Goal: Task Accomplishment & Management: Complete application form

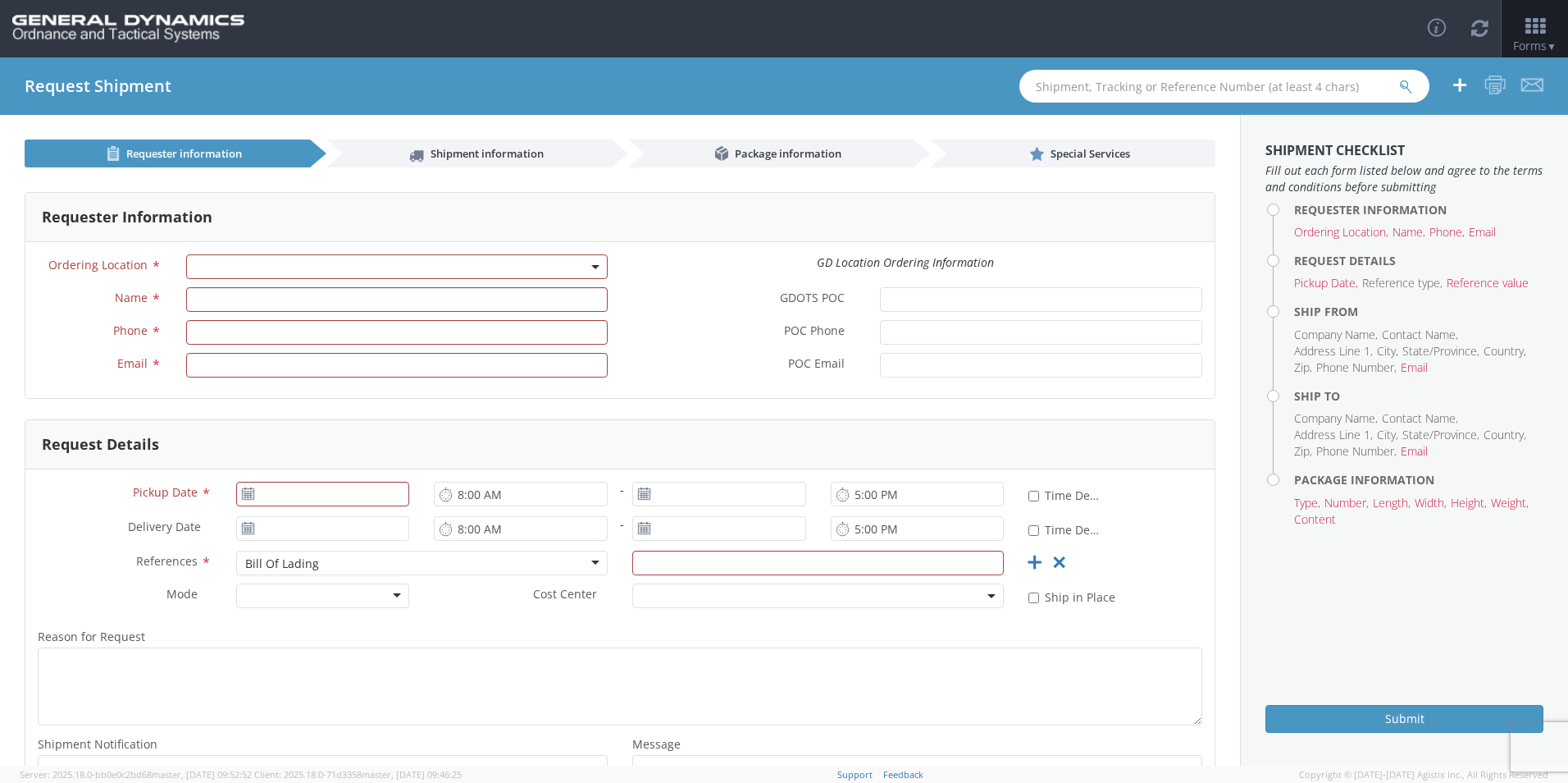
scroll to position [82, 0]
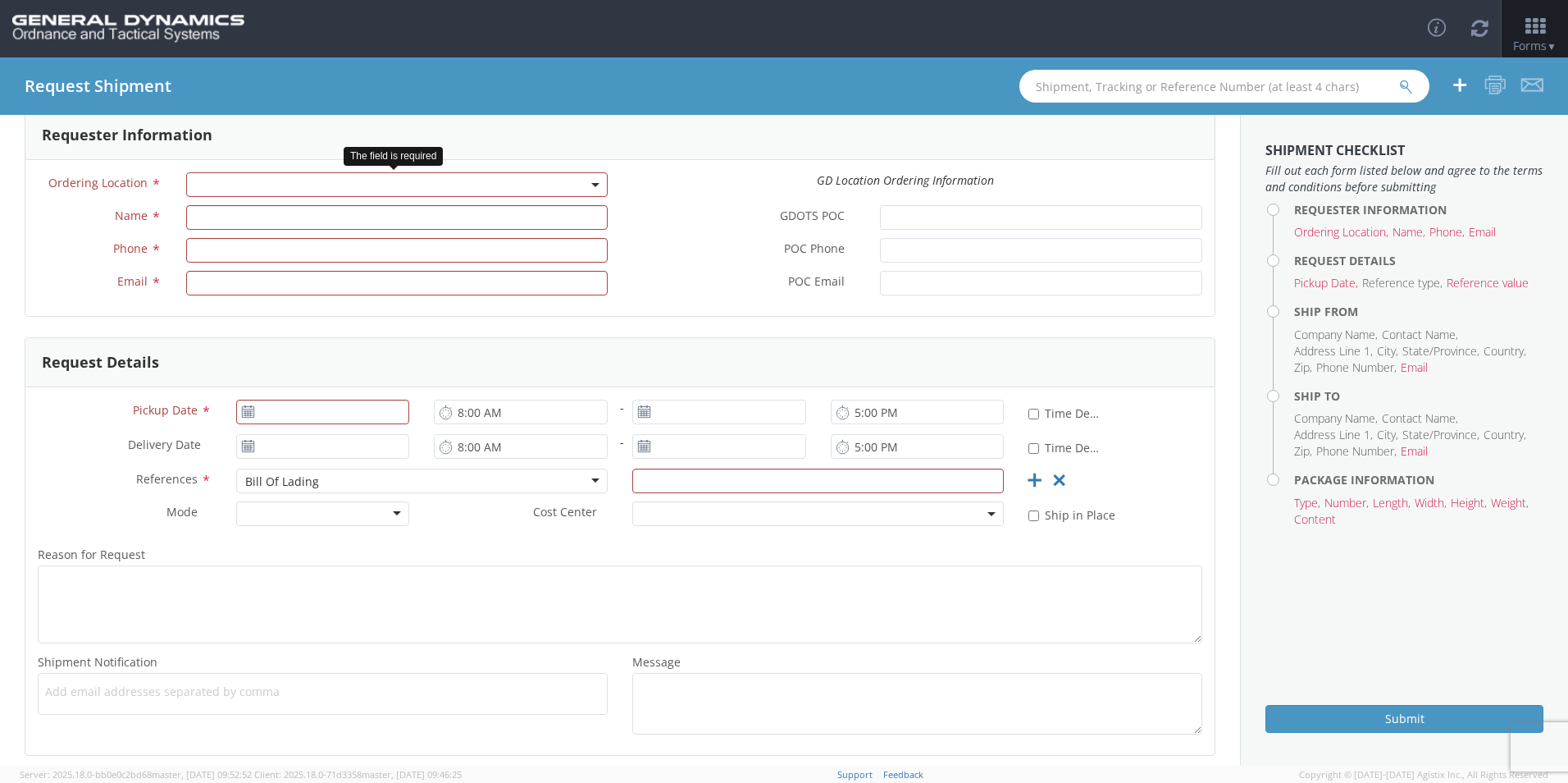
click at [591, 185] on b at bounding box center [595, 185] width 8 height 4
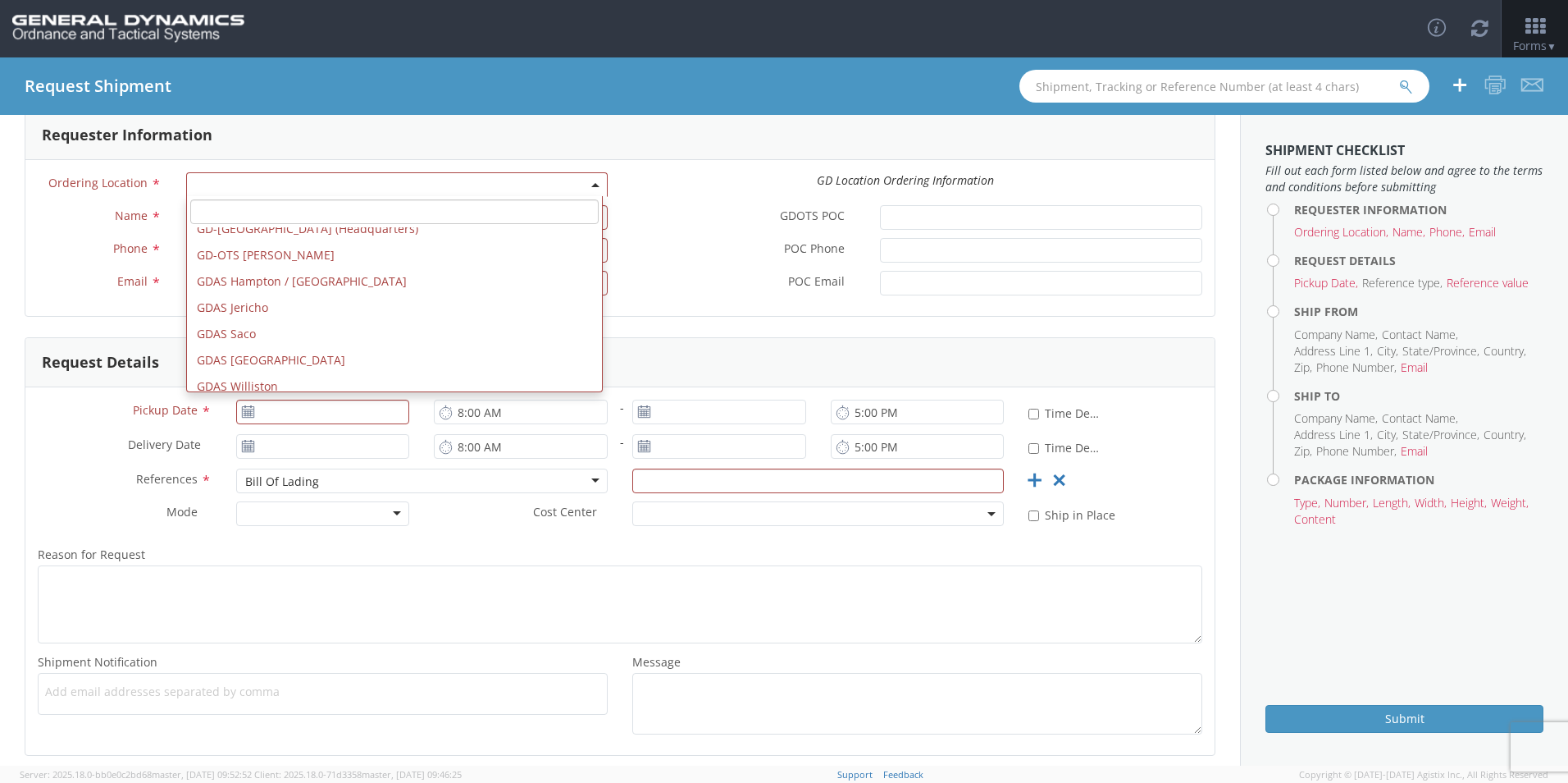
scroll to position [433, 0]
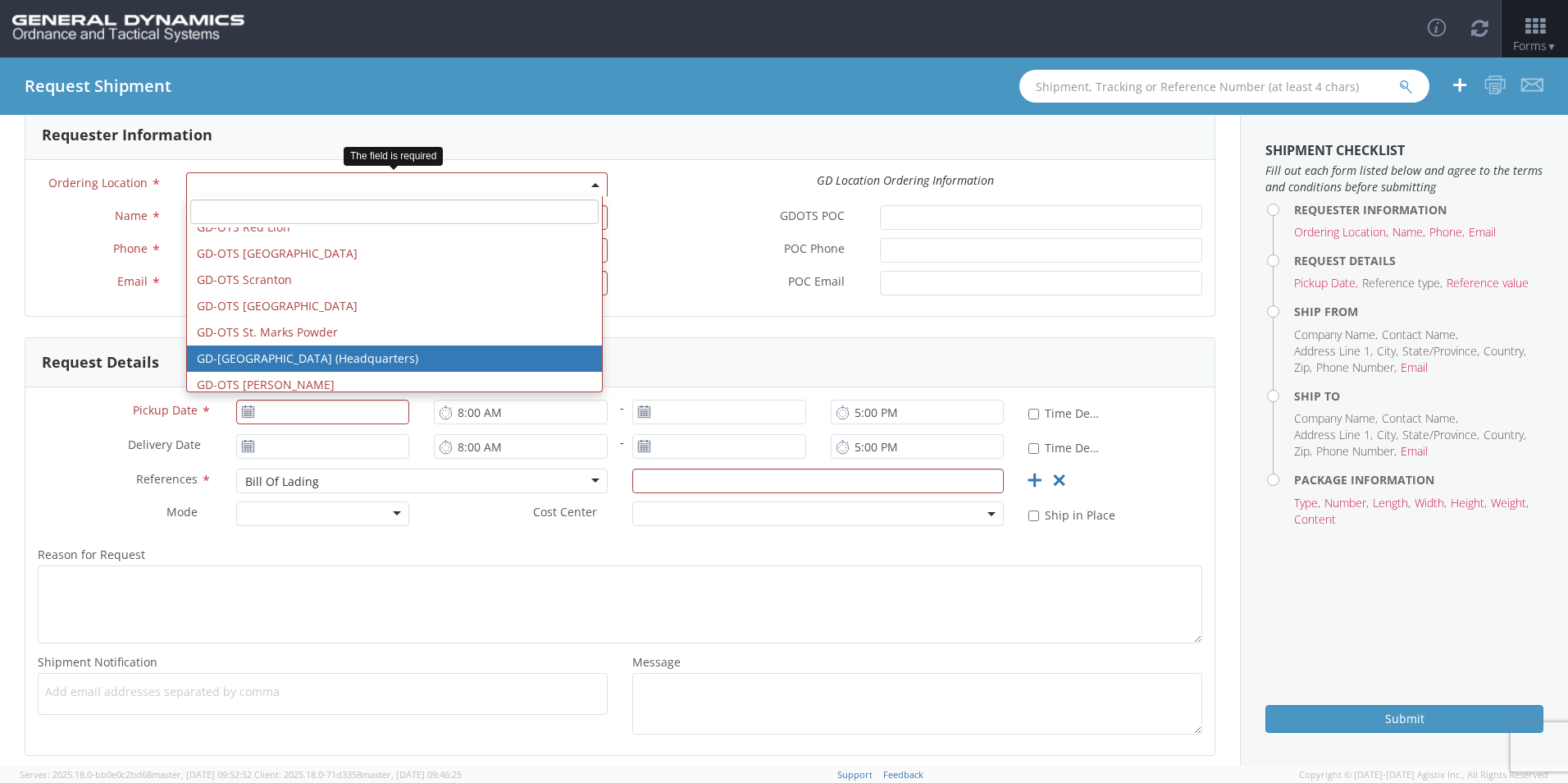
select select "307"
type input "[EMAIL_ADDRESS][DOMAIN_NAME]"
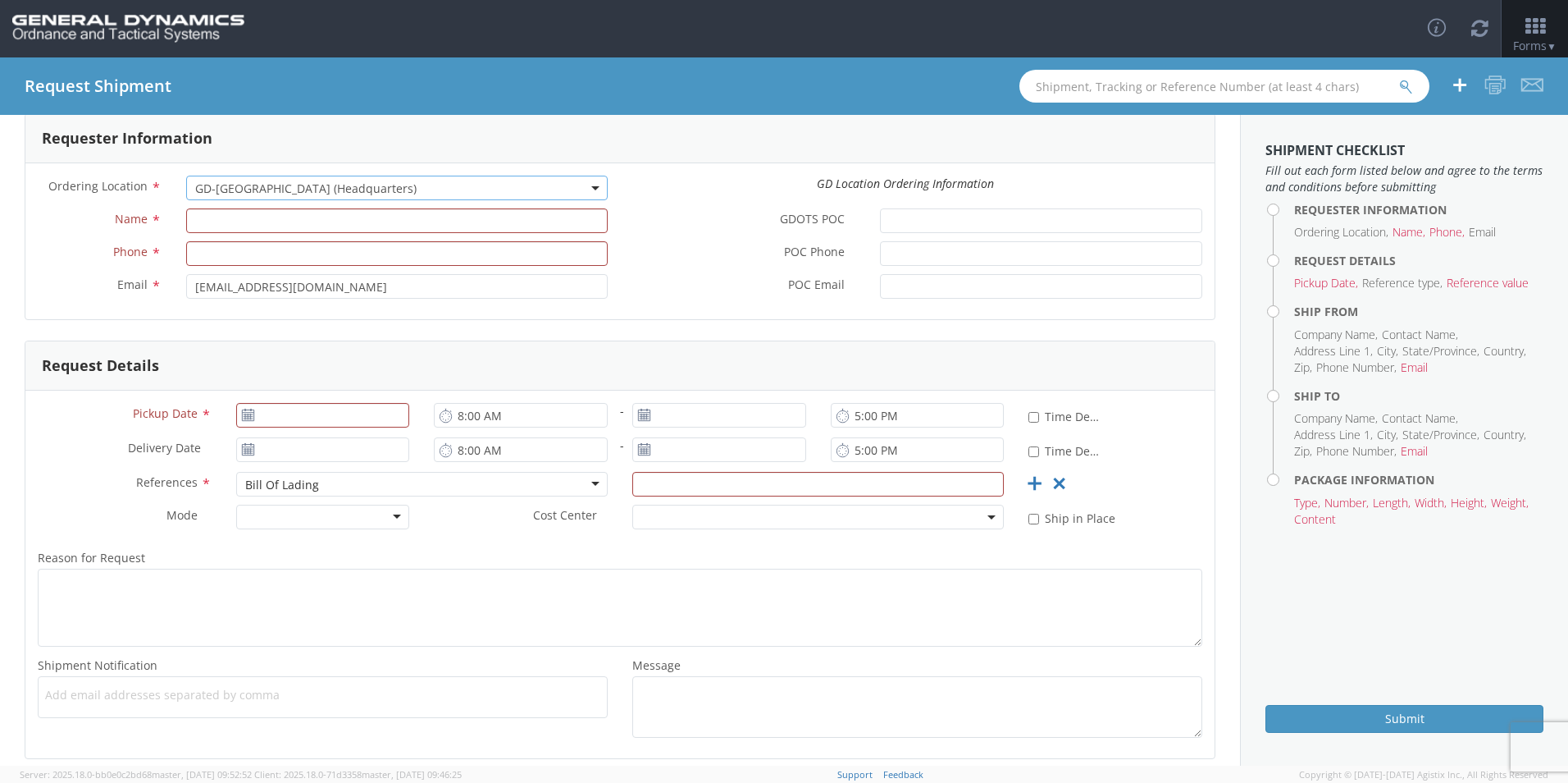
scroll to position [76, 0]
click at [340, 294] on input "[EMAIL_ADDRESS][DOMAIN_NAME]" at bounding box center [396, 289] width 421 height 25
click at [591, 191] on b at bounding box center [595, 191] width 8 height 4
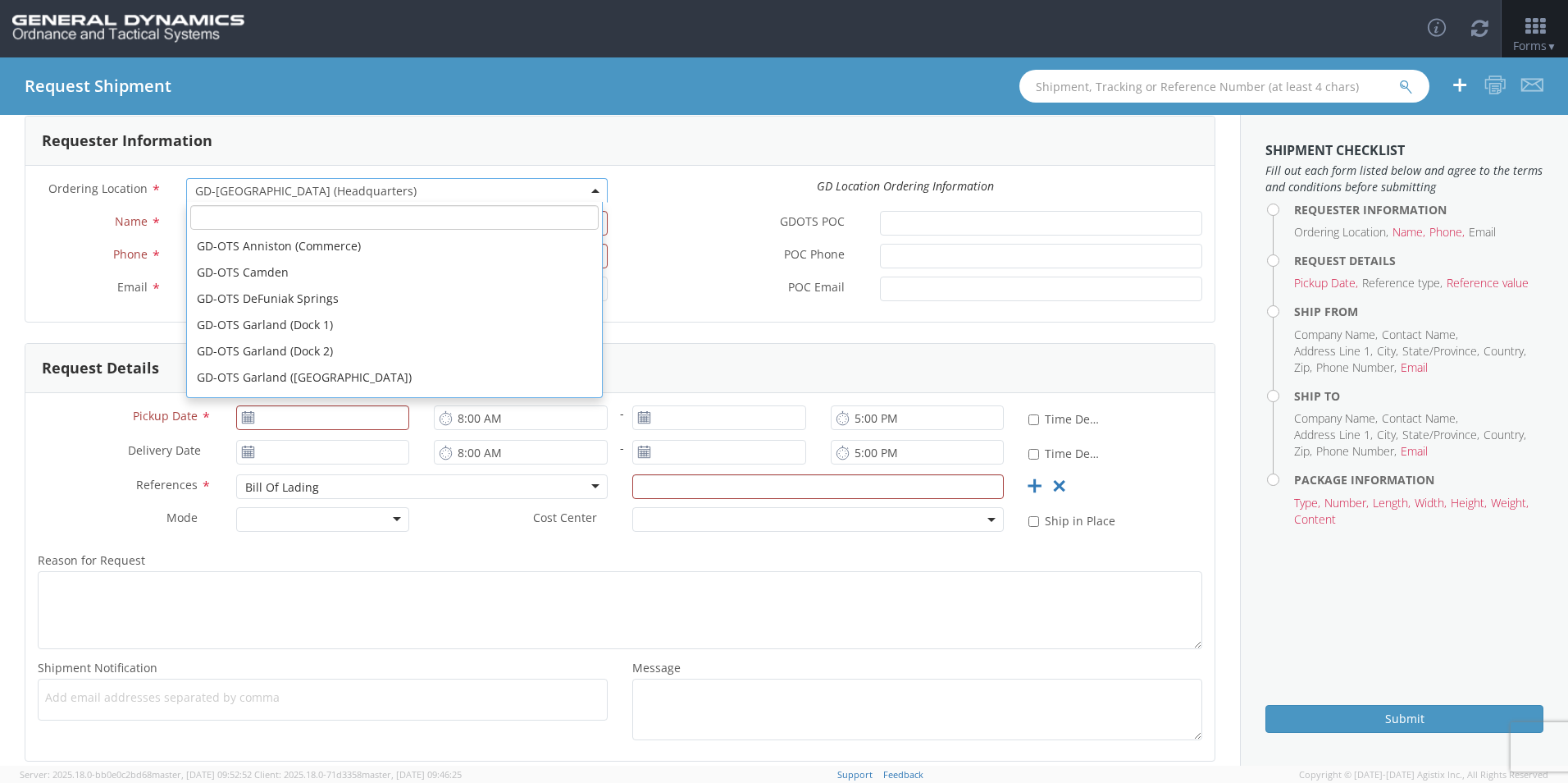
scroll to position [525, 0]
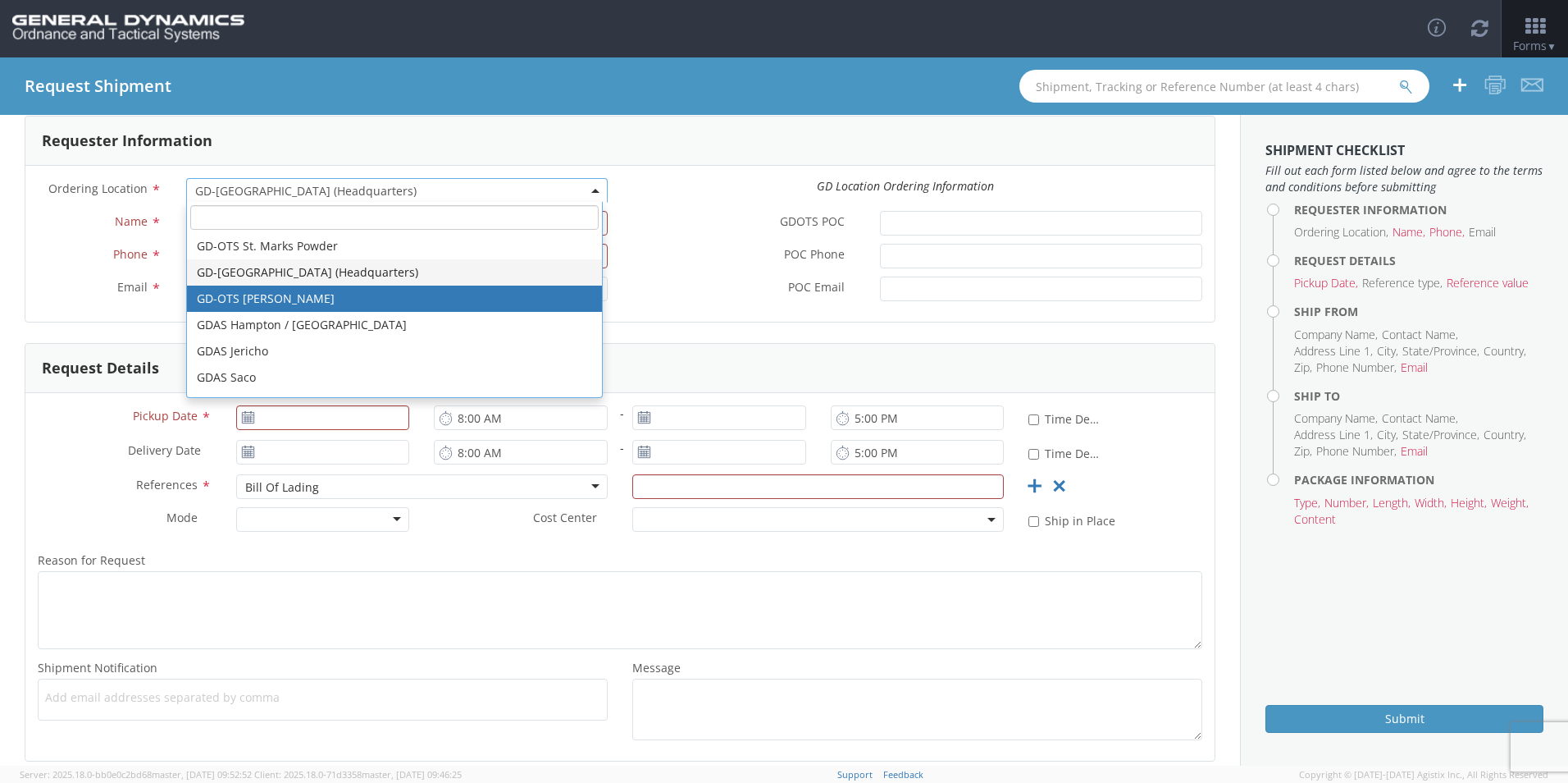
select select "42193"
type input "[EMAIL_ADDRESS][DOMAIN_NAME]"
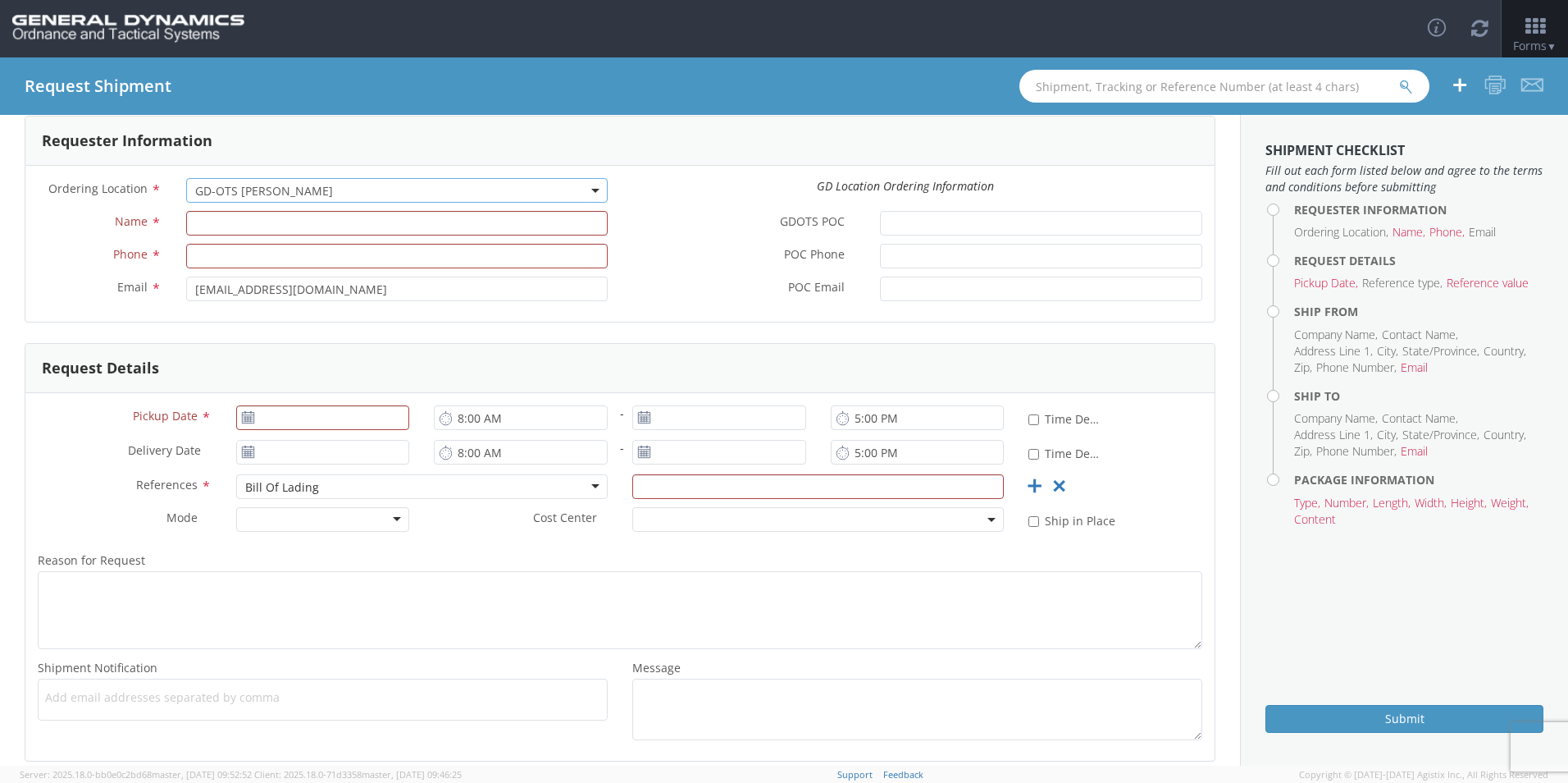
click at [595, 194] on span at bounding box center [596, 190] width 3 height 25
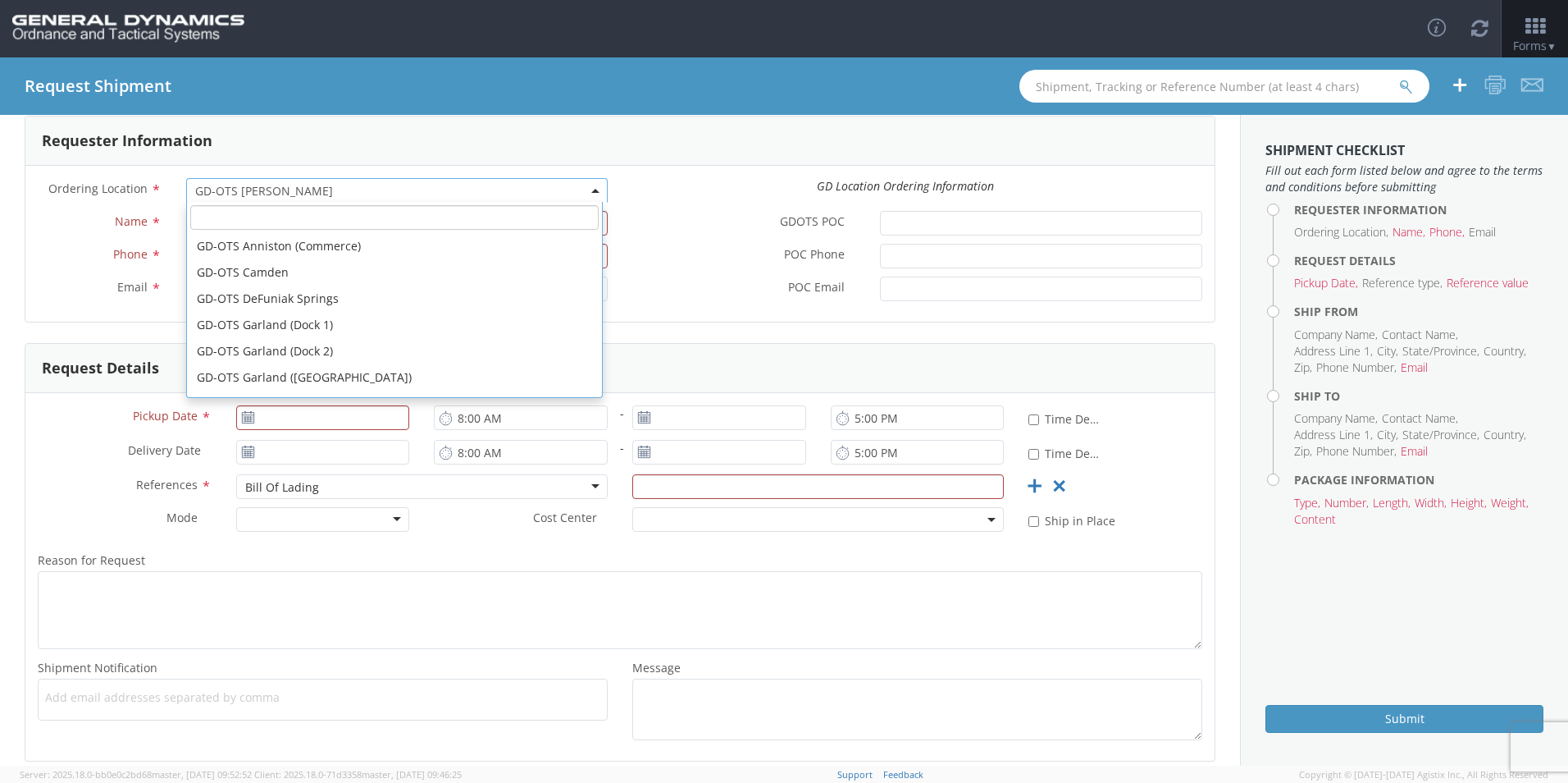
scroll to position [551, 0]
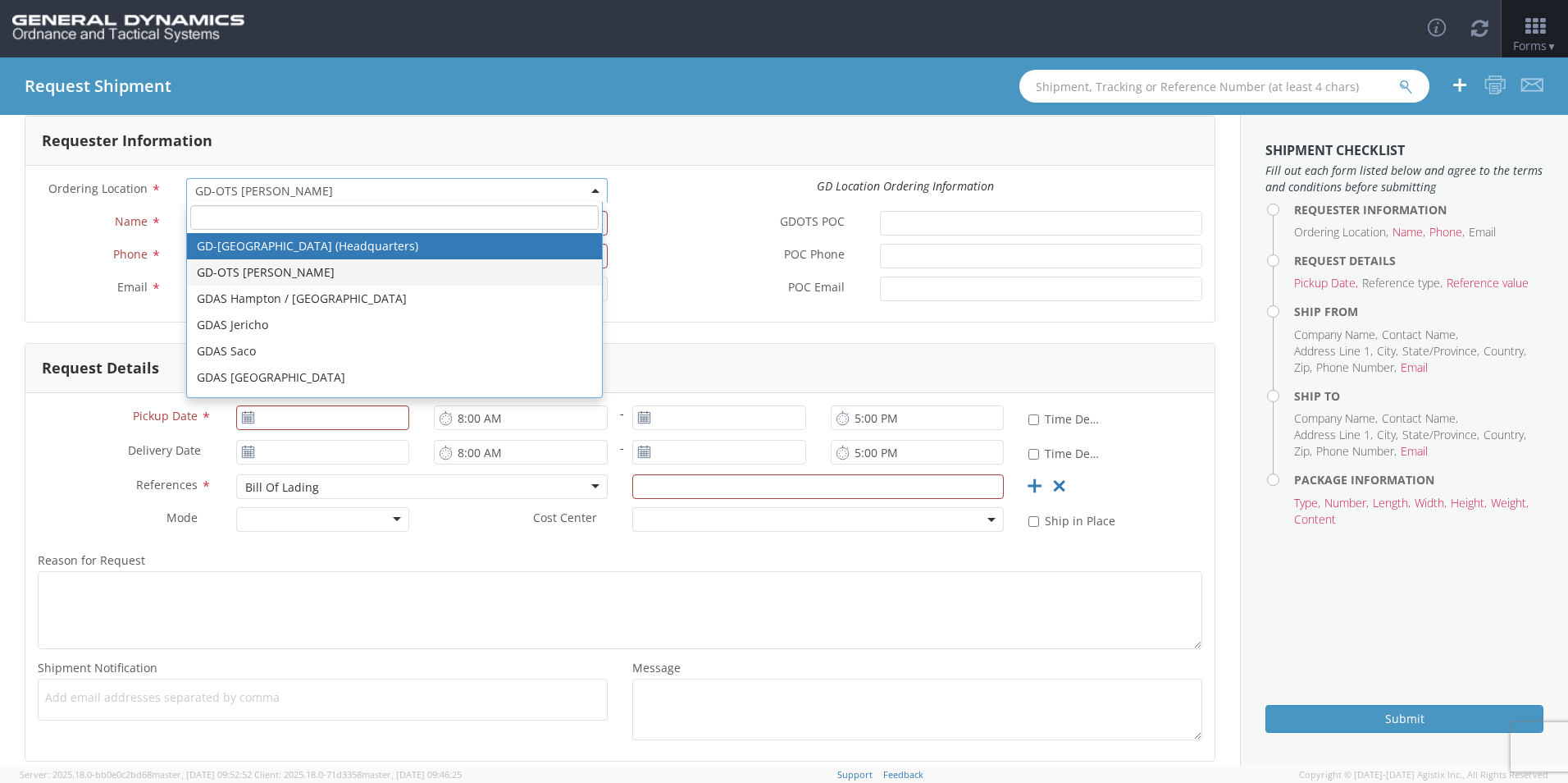
select select "307"
type input "[EMAIL_ADDRESS][DOMAIN_NAME]"
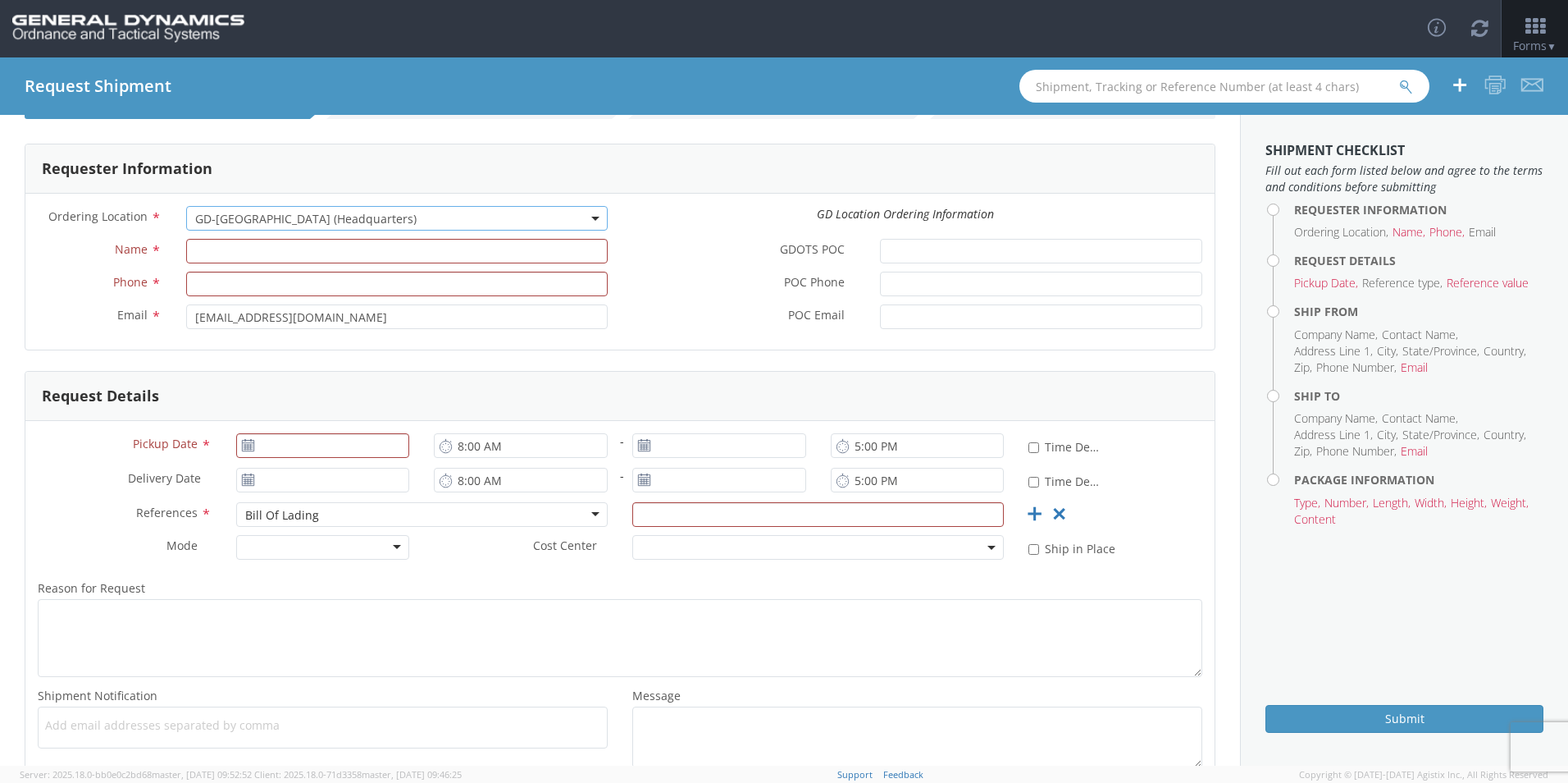
scroll to position [0, 0]
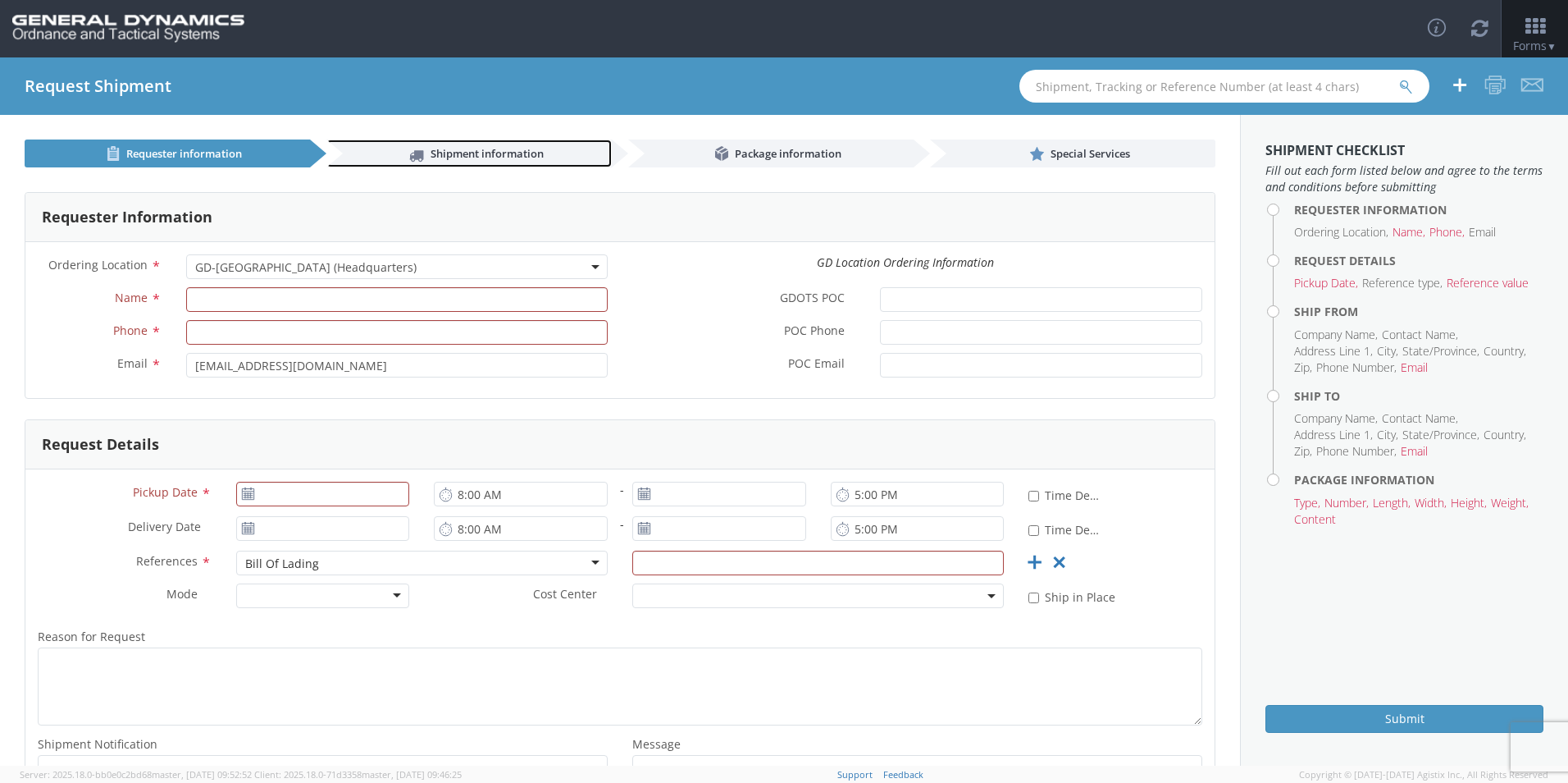
click at [486, 163] on link "Shipment information" at bounding box center [469, 154] width 285 height 28
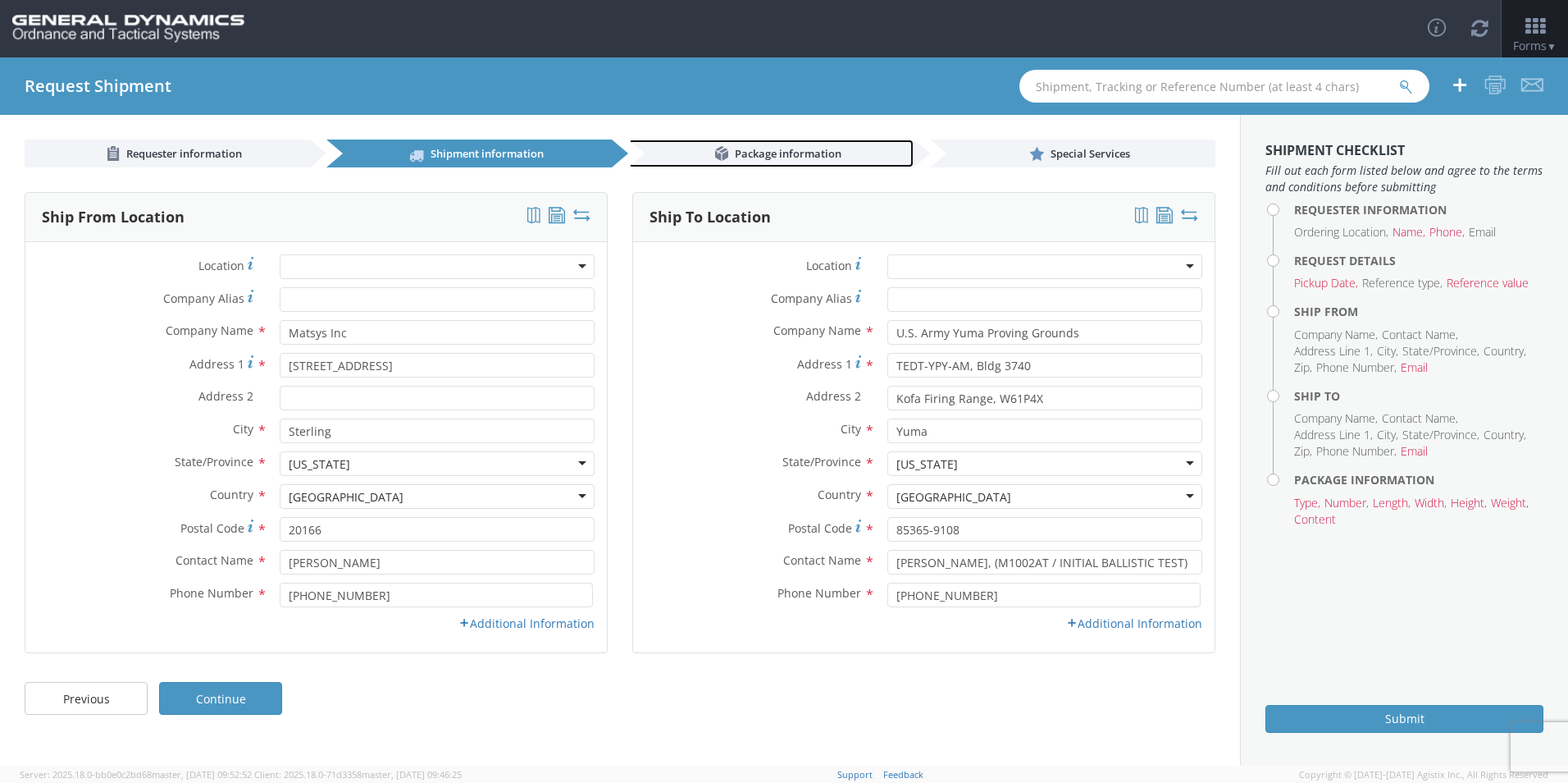
click at [759, 152] on span "Package information" at bounding box center [787, 153] width 107 height 15
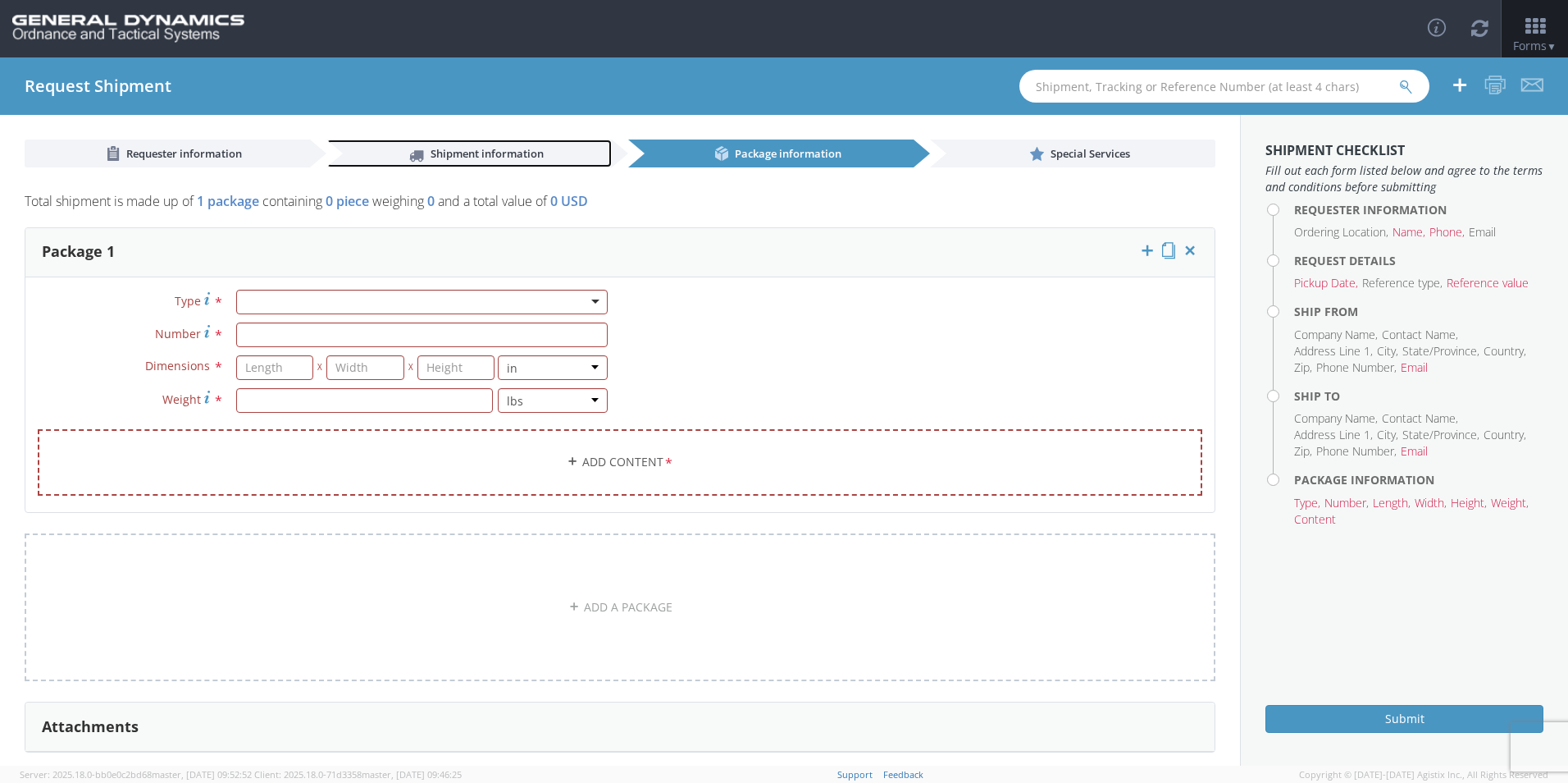
click at [542, 157] on link "Shipment information" at bounding box center [469, 154] width 285 height 28
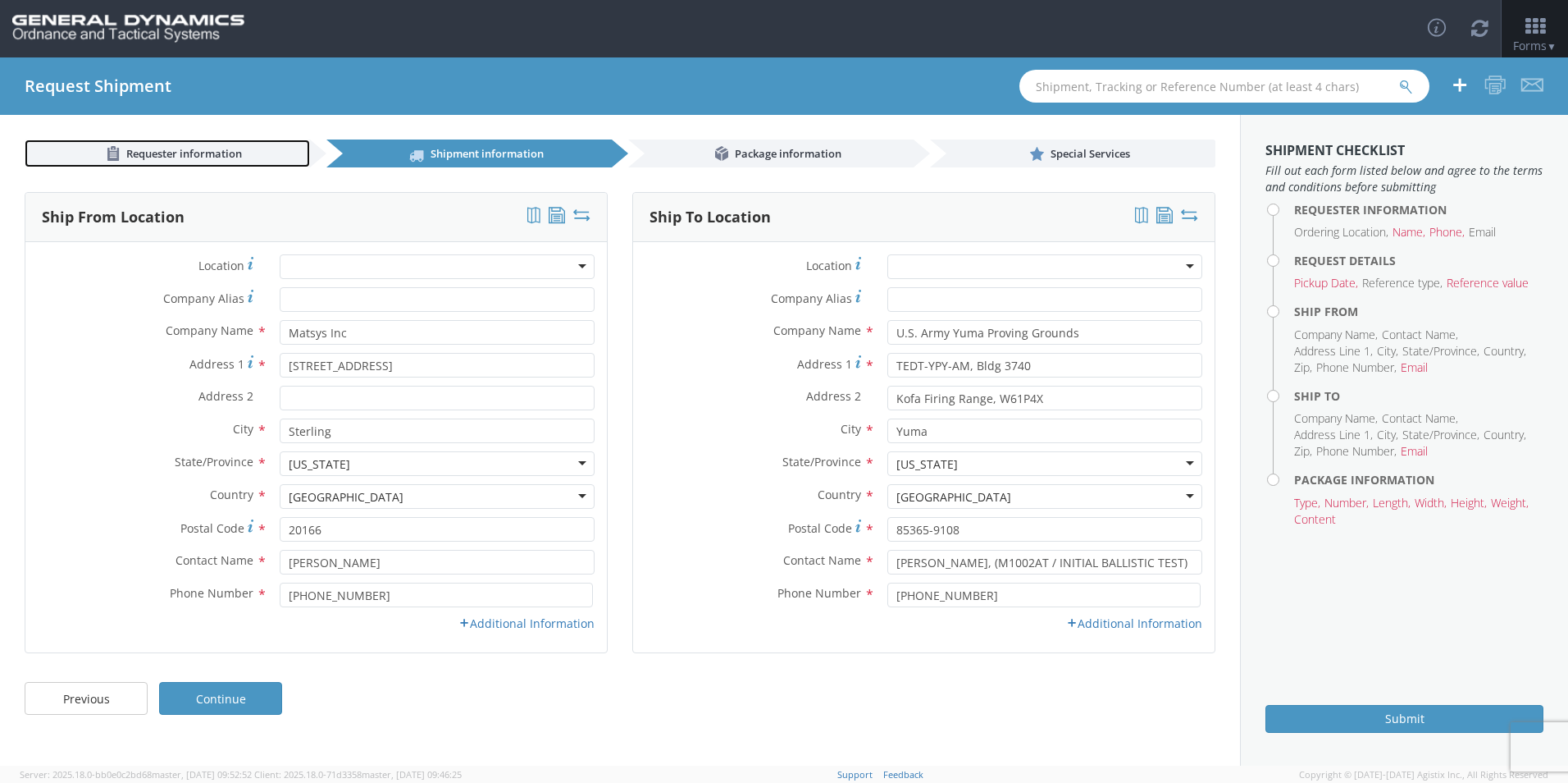
click at [200, 151] on span "Requester information" at bounding box center [184, 153] width 116 height 15
